Goal: Communication & Community: Connect with others

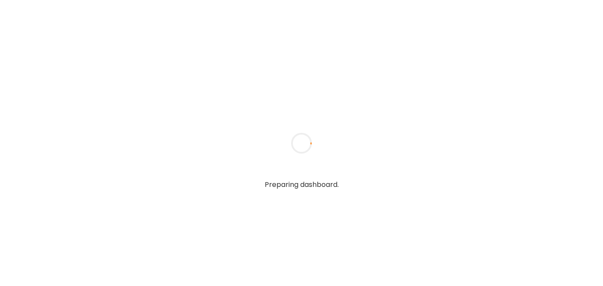
type textarea "**********"
type input "**********"
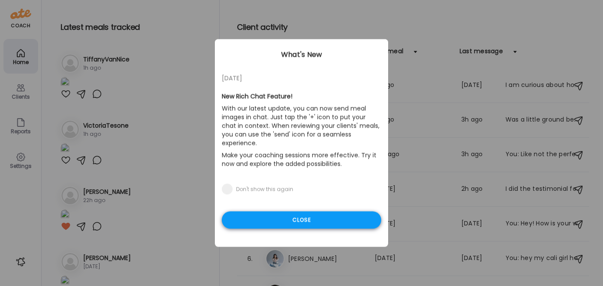
type input "**********"
click at [309, 212] on div "Close" at bounding box center [301, 220] width 159 height 17
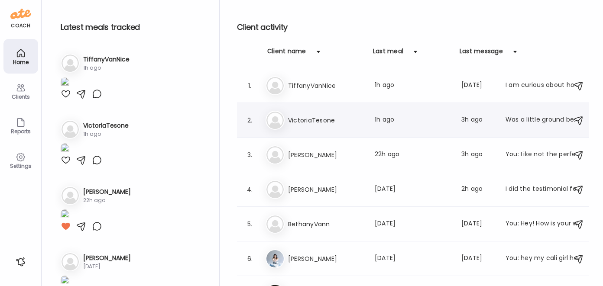
click at [294, 118] on h3 "VictoriaTesone" at bounding box center [326, 120] width 76 height 10
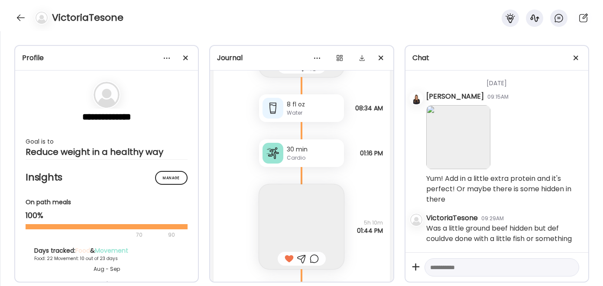
scroll to position [24280, 0]
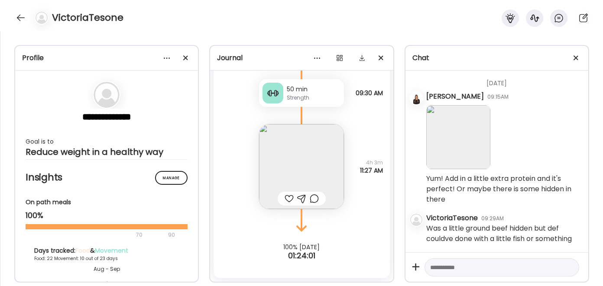
click at [297, 163] on img at bounding box center [301, 166] width 85 height 85
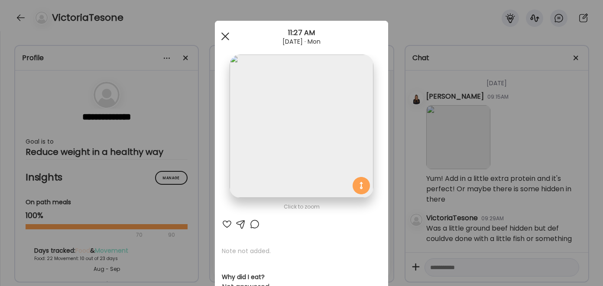
click at [225, 34] on div at bounding box center [225, 36] width 17 height 17
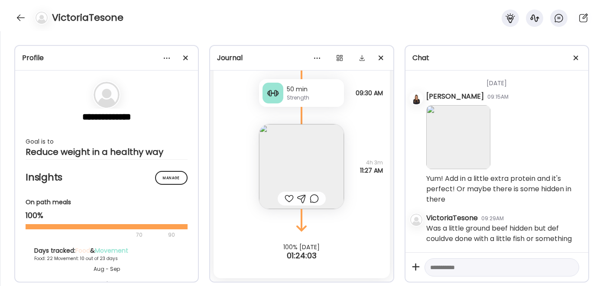
click at [15, 12] on div "VictoriaTesone" at bounding box center [301, 15] width 603 height 31
click at [21, 15] on div at bounding box center [21, 18] width 14 height 14
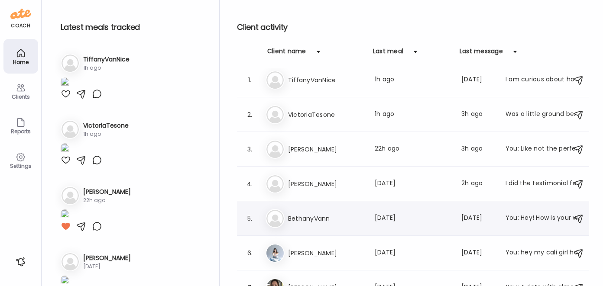
scroll to position [7, 0]
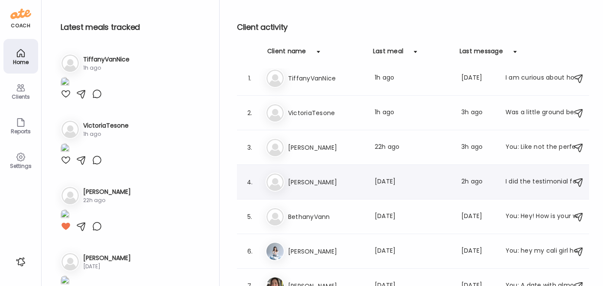
click at [307, 180] on h3 "[PERSON_NAME]" at bounding box center [326, 182] width 76 height 10
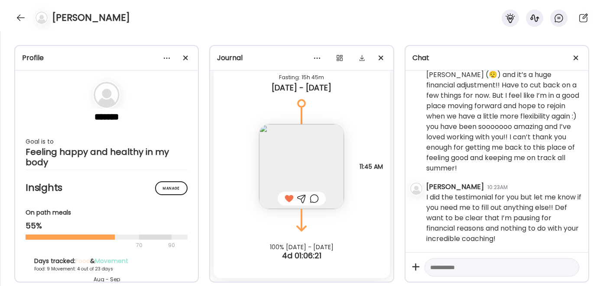
scroll to position [16282, 0]
click at [440, 269] on textarea at bounding box center [494, 268] width 128 height 10
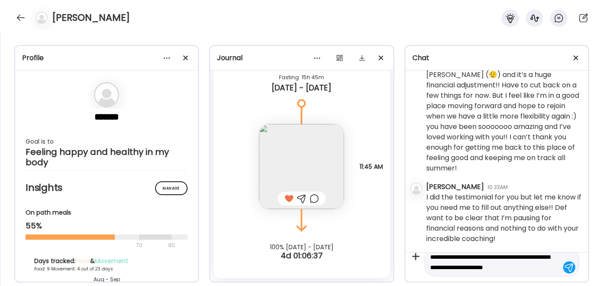
type textarea "**********"
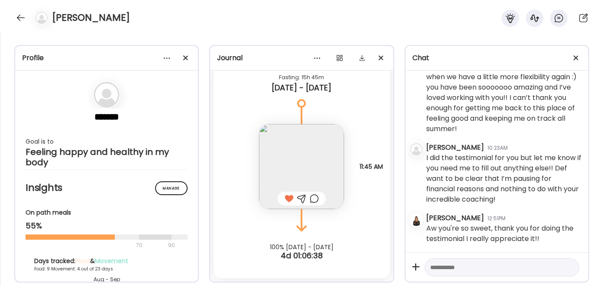
scroll to position [16322, 0]
click at [447, 270] on textarea at bounding box center [494, 268] width 128 height 10
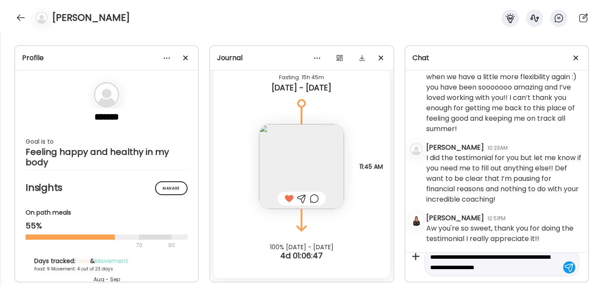
scroll to position [20, 0]
type textarea "**********"
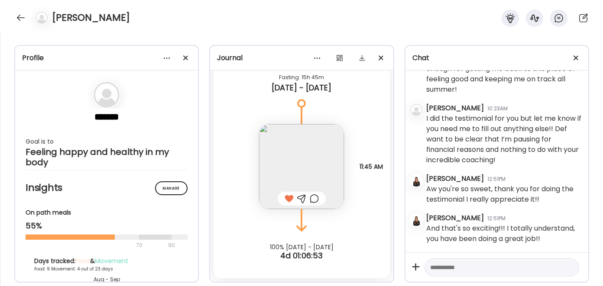
scroll to position [16372, 0]
click at [450, 263] on textarea at bounding box center [494, 268] width 128 height 10
type textarea "*"
click at [452, 269] on textarea at bounding box center [494, 268] width 128 height 10
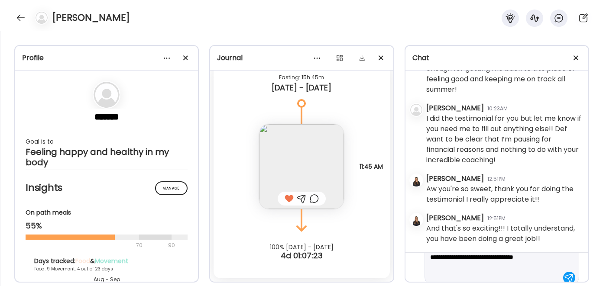
scroll to position [41, 0]
type textarea "**********"
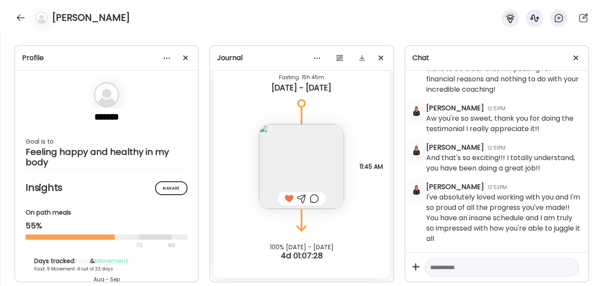
scroll to position [16443, 0]
click at [445, 269] on textarea at bounding box center [494, 268] width 128 height 10
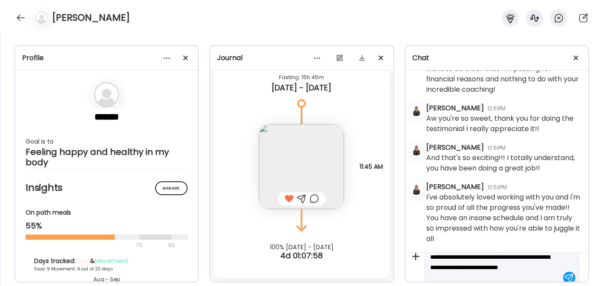
scroll to position [20, 0]
type textarea "**********"
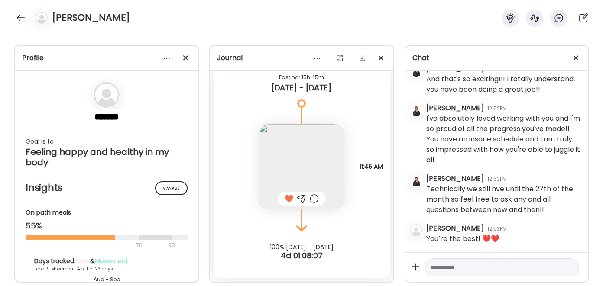
scroll to position [16522, 0]
click at [450, 269] on textarea at bounding box center [494, 268] width 128 height 10
click at [22, 14] on div at bounding box center [21, 18] width 14 height 14
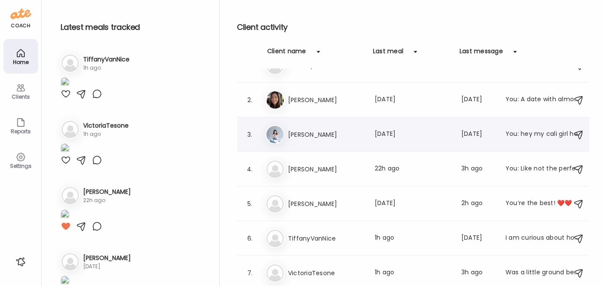
scroll to position [0, 0]
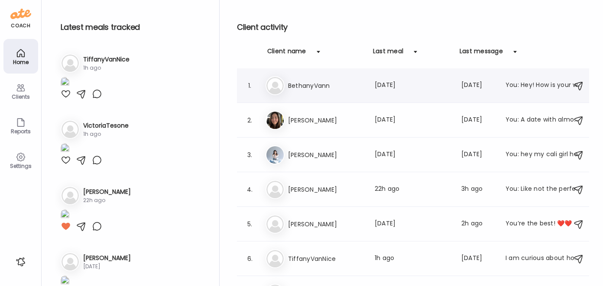
click at [321, 85] on h3 "BethanyVann" at bounding box center [326, 86] width 76 height 10
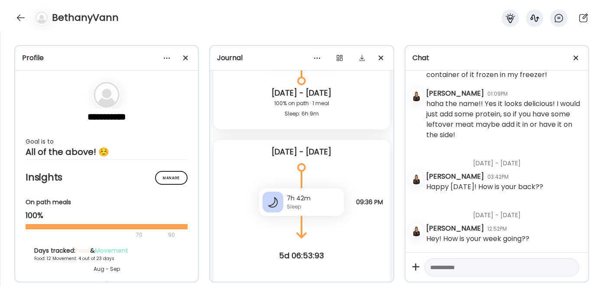
scroll to position [17921, 0]
click at [22, 13] on div at bounding box center [21, 18] width 14 height 14
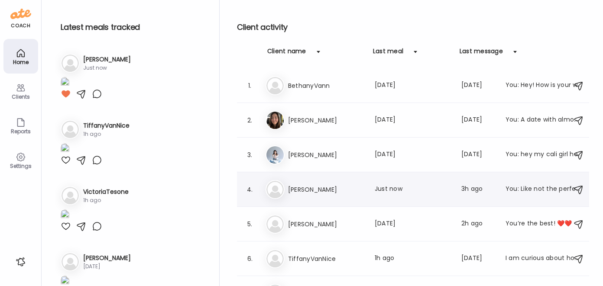
click at [315, 195] on h3 "[PERSON_NAME]" at bounding box center [326, 190] width 76 height 10
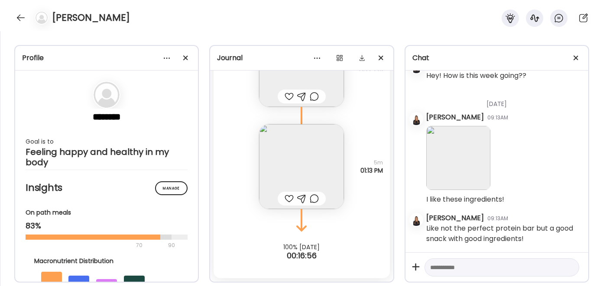
scroll to position [21589, 0]
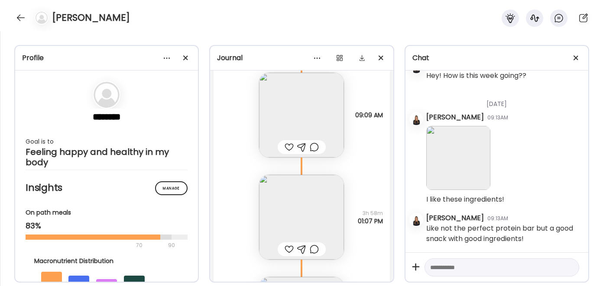
click at [286, 127] on img at bounding box center [301, 115] width 85 height 85
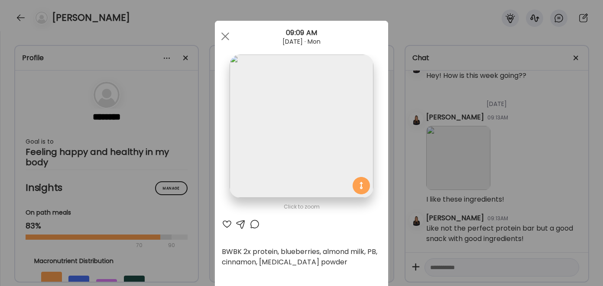
click at [223, 221] on div at bounding box center [227, 224] width 10 height 10
click at [227, 29] on div at bounding box center [225, 36] width 17 height 17
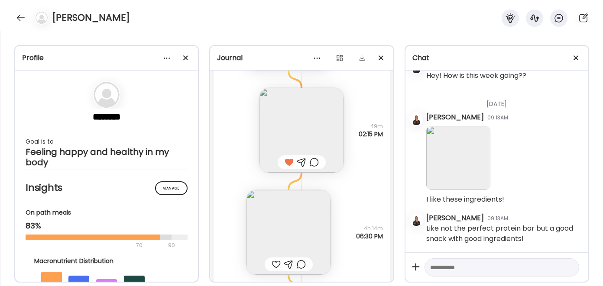
scroll to position [21066, 0]
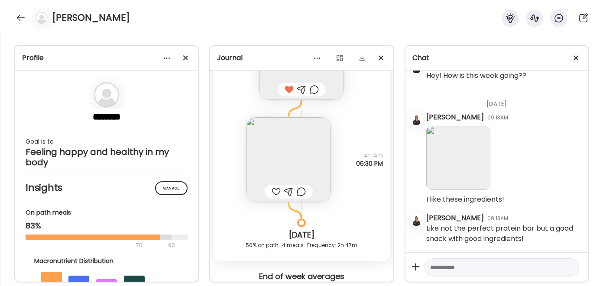
click at [281, 178] on img at bounding box center [288, 159] width 85 height 85
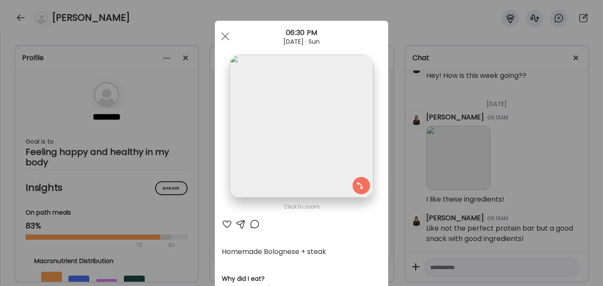
click at [225, 227] on div at bounding box center [227, 224] width 10 height 10
click at [227, 36] on div at bounding box center [225, 36] width 17 height 17
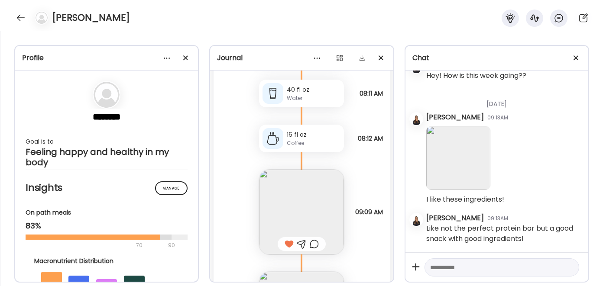
scroll to position [21659, 0]
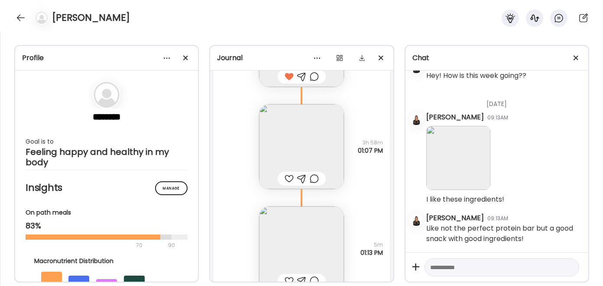
click at [273, 168] on img at bounding box center [301, 146] width 85 height 85
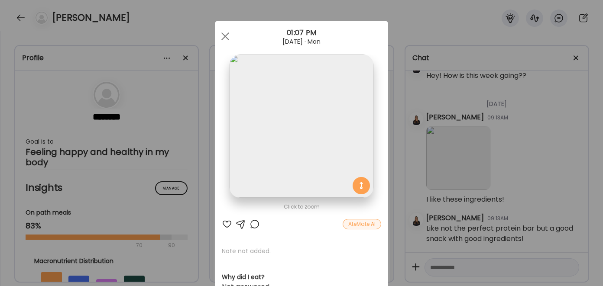
click at [224, 228] on div at bounding box center [227, 224] width 10 height 10
click at [225, 33] on span at bounding box center [225, 36] width 8 height 8
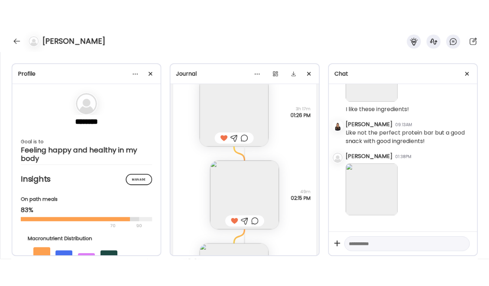
scroll to position [15638, 0]
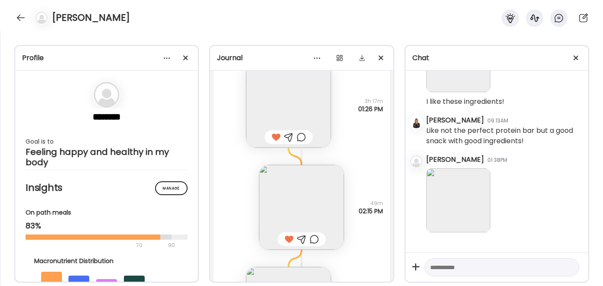
click at [451, 197] on img at bounding box center [458, 201] width 64 height 64
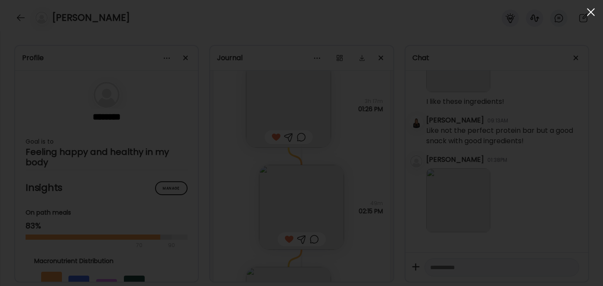
click at [591, 12] on span at bounding box center [591, 12] width 8 height 8
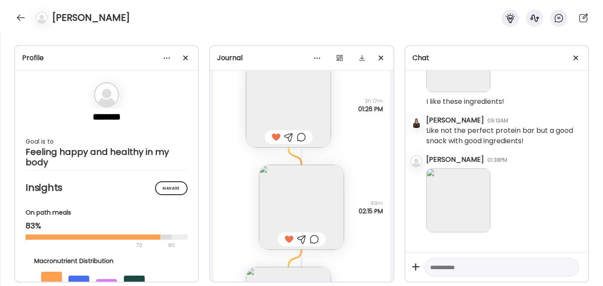
click at [460, 192] on img at bounding box center [458, 201] width 64 height 64
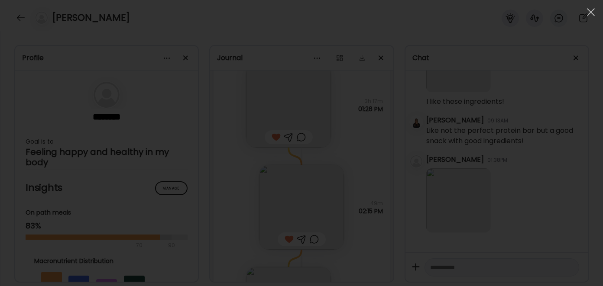
click at [442, 161] on div at bounding box center [301, 143] width 589 height 273
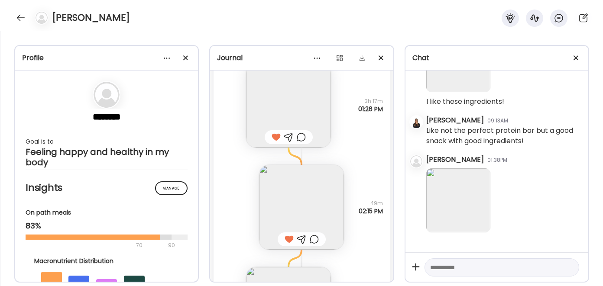
click at [477, 187] on img at bounding box center [458, 201] width 64 height 64
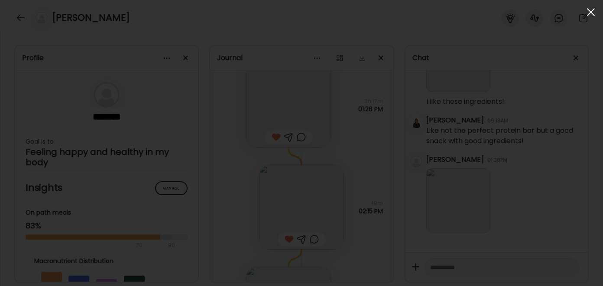
click at [591, 10] on span at bounding box center [591, 12] width 8 height 8
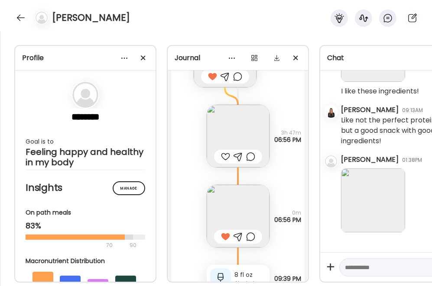
scroll to position [17905, 0]
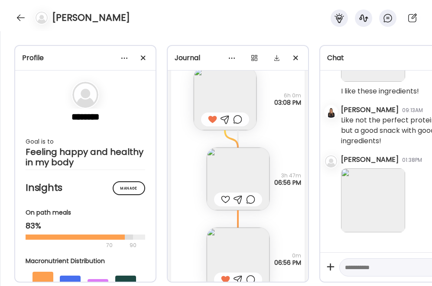
click at [230, 174] on img at bounding box center [238, 179] width 63 height 63
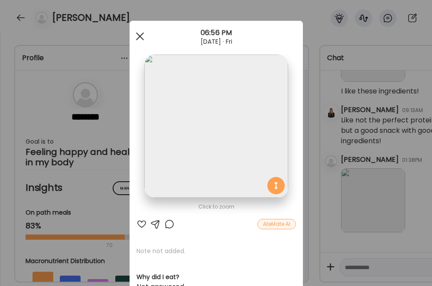
click at [136, 33] on div at bounding box center [139, 36] width 17 height 17
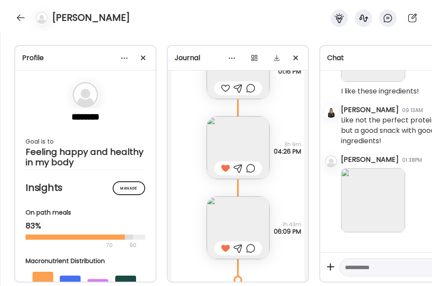
scroll to position [17357, 0]
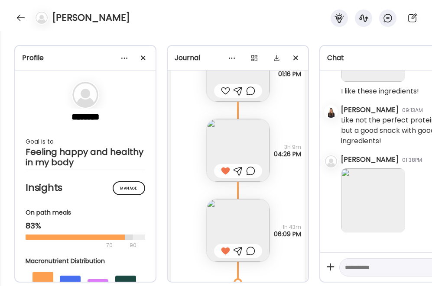
click at [239, 214] on img at bounding box center [238, 230] width 63 height 63
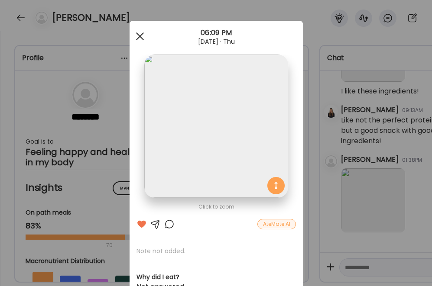
click at [136, 35] on span at bounding box center [140, 36] width 8 height 8
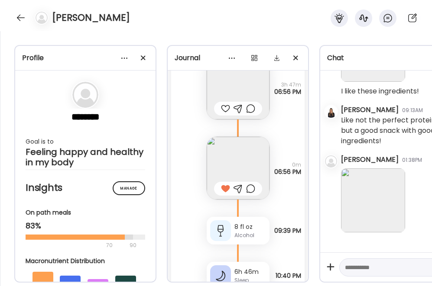
scroll to position [17995, 0]
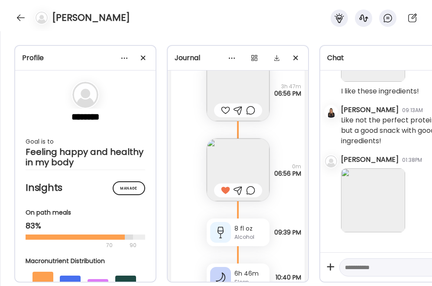
click at [243, 172] on img at bounding box center [238, 170] width 63 height 63
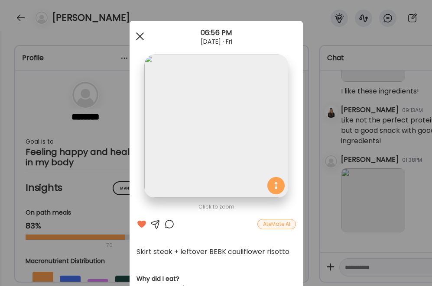
click at [137, 36] on span at bounding box center [140, 36] width 8 height 8
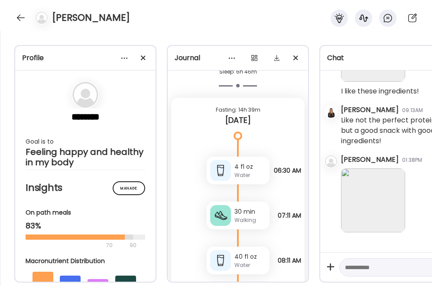
scroll to position [19303, 0]
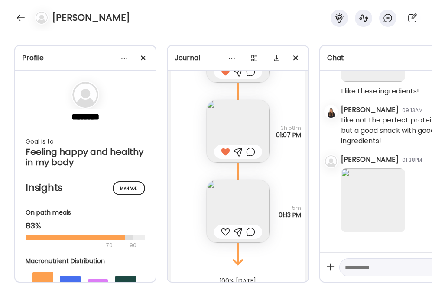
click at [244, 117] on img at bounding box center [238, 131] width 63 height 63
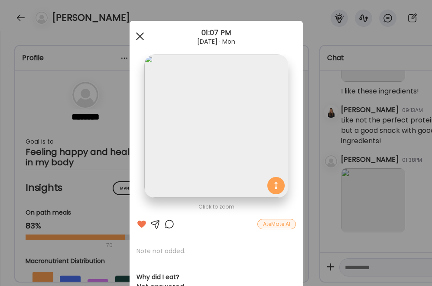
click at [137, 37] on span at bounding box center [140, 36] width 8 height 8
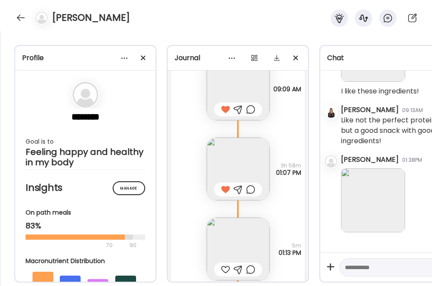
scroll to position [19282, 0]
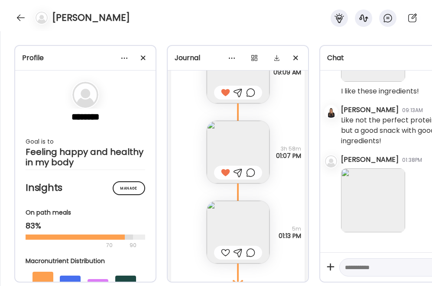
click at [225, 137] on img at bounding box center [238, 152] width 63 height 63
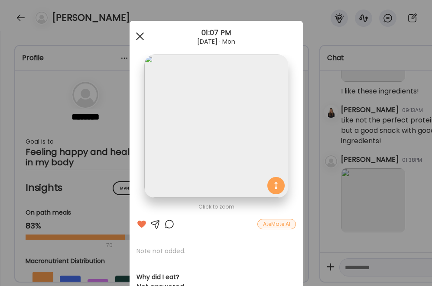
click at [137, 37] on span at bounding box center [140, 36] width 8 height 8
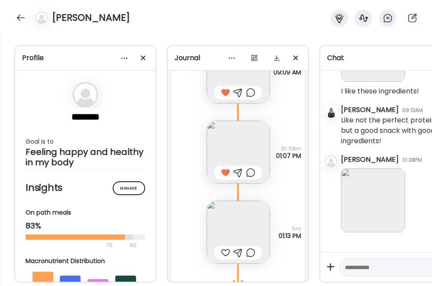
click at [243, 148] on img at bounding box center [238, 152] width 63 height 63
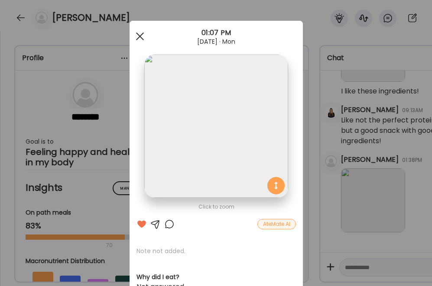
click at [137, 34] on div at bounding box center [139, 36] width 17 height 17
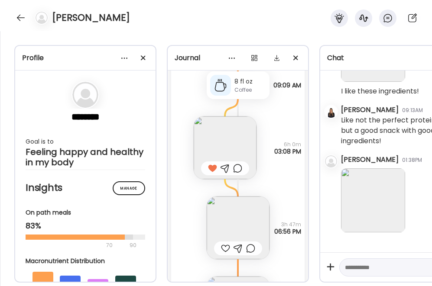
scroll to position [17854, 0]
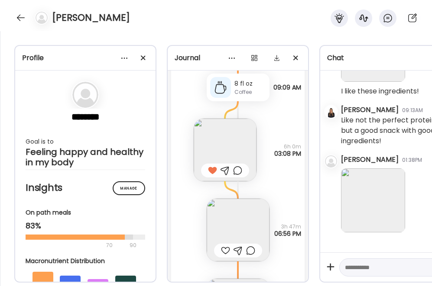
click at [231, 224] on img at bounding box center [238, 230] width 63 height 63
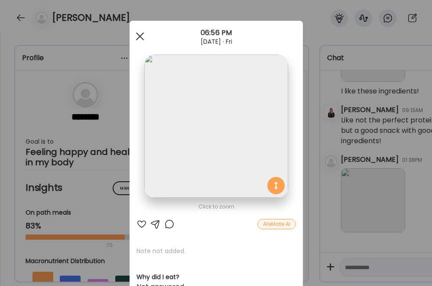
click at [137, 30] on div at bounding box center [139, 36] width 17 height 17
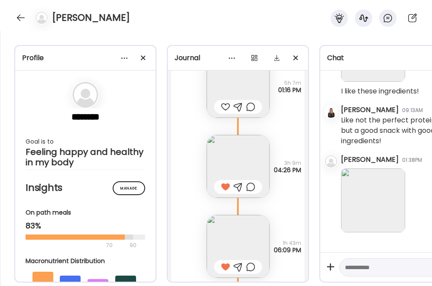
scroll to position [17338, 0]
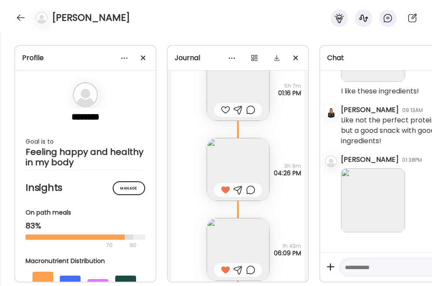
click at [220, 236] on img at bounding box center [238, 249] width 63 height 63
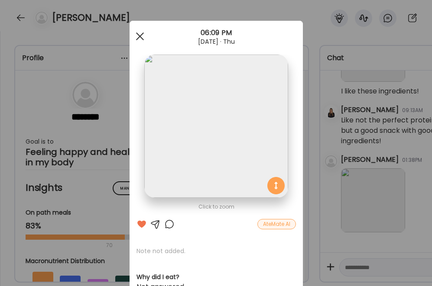
click at [139, 35] on div at bounding box center [139, 36] width 17 height 17
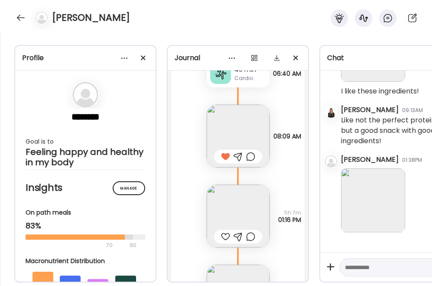
scroll to position [17206, 0]
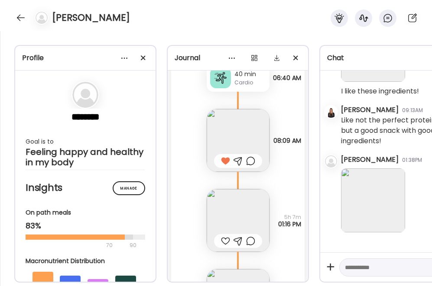
click at [231, 209] on img at bounding box center [238, 220] width 63 height 63
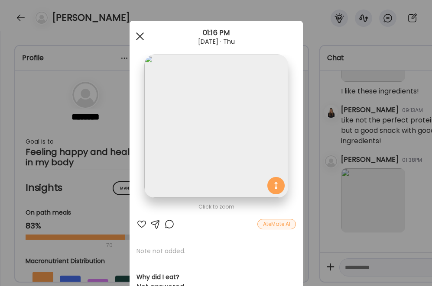
click at [136, 32] on div at bounding box center [139, 36] width 17 height 17
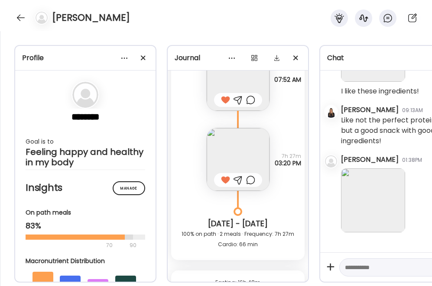
scroll to position [16894, 0]
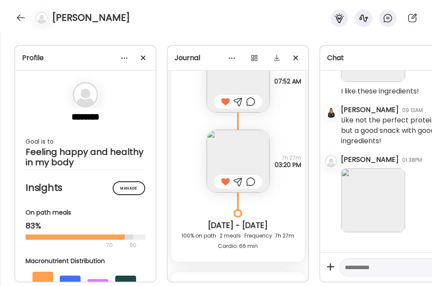
click at [224, 158] on img at bounding box center [238, 161] width 63 height 63
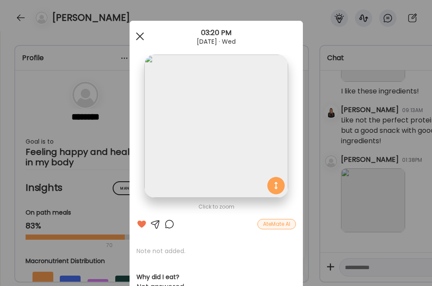
click at [136, 39] on span at bounding box center [140, 36] width 8 height 8
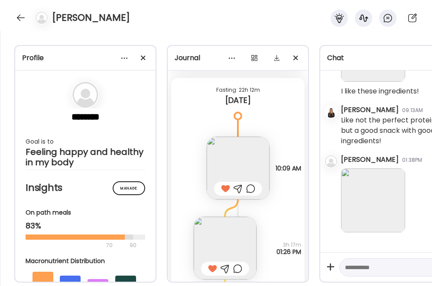
scroll to position [18571, 0]
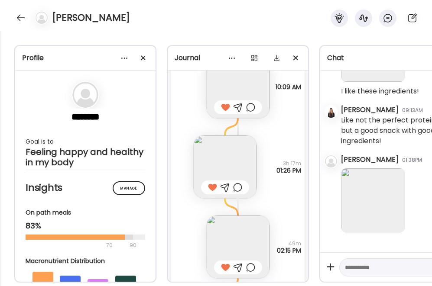
click at [232, 236] on img at bounding box center [238, 247] width 63 height 63
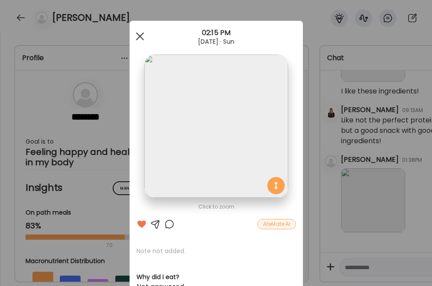
click at [137, 36] on span at bounding box center [140, 36] width 8 height 8
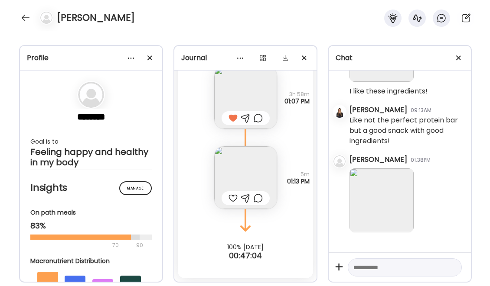
scroll to position [19337, 0]
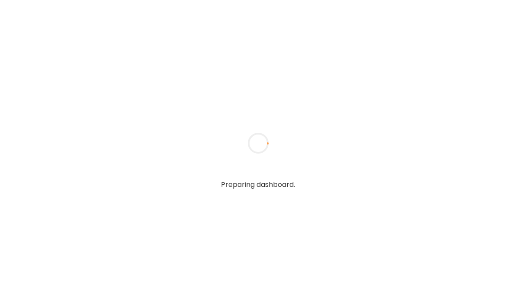
type textarea "**********"
type input "**********"
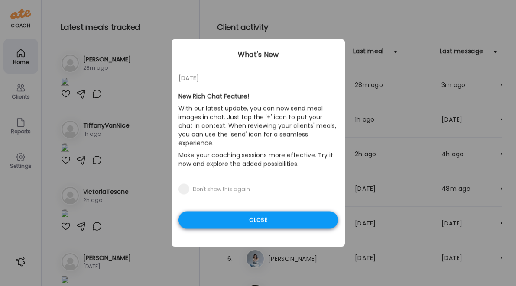
type input "**********"
click at [277, 212] on div "Close" at bounding box center [258, 220] width 159 height 17
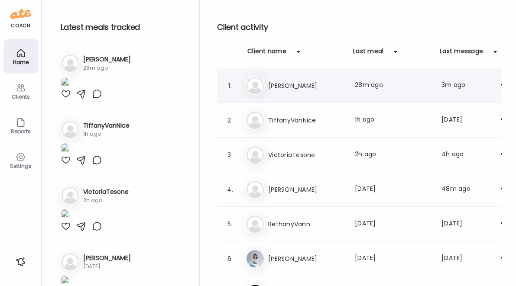
click at [292, 87] on h3 "[PERSON_NAME]" at bounding box center [306, 86] width 76 height 10
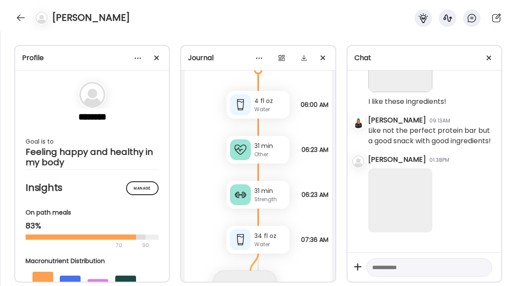
scroll to position [19306, 0]
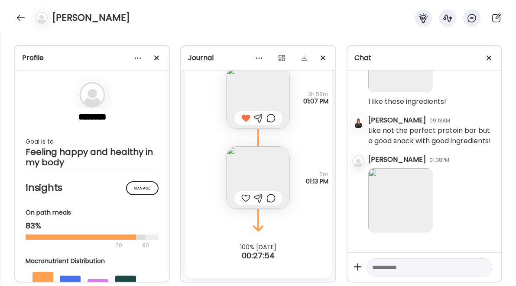
click at [396, 188] on img at bounding box center [400, 201] width 64 height 64
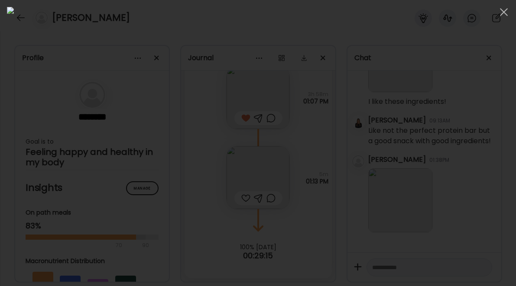
click at [301, 129] on img at bounding box center [258, 143] width 502 height 273
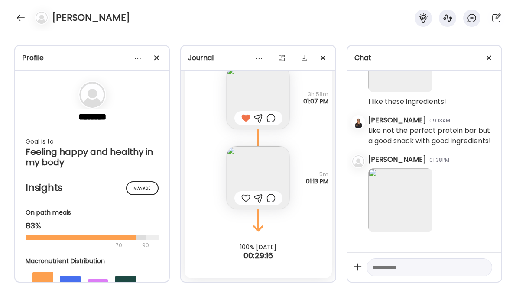
click at [386, 213] on img at bounding box center [400, 201] width 64 height 64
